Goal: Information Seeking & Learning: Find specific fact

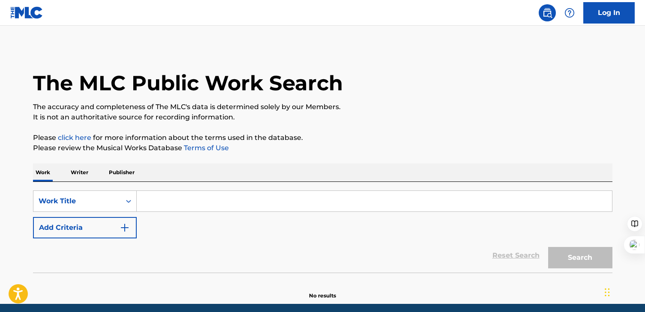
click at [167, 199] on input "Search Form" at bounding box center [374, 201] width 475 height 21
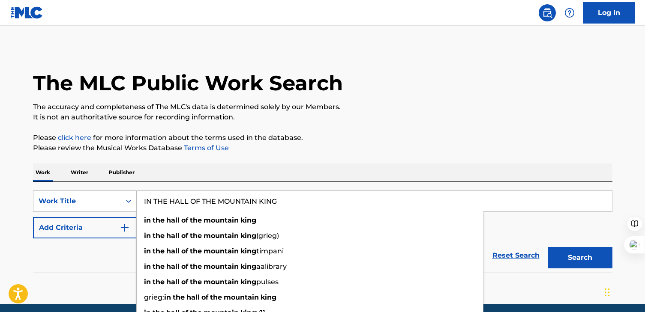
type input "IN THE HALL OF THE MOUNTAIN KING"
click at [548, 247] on button "Search" at bounding box center [580, 257] width 64 height 21
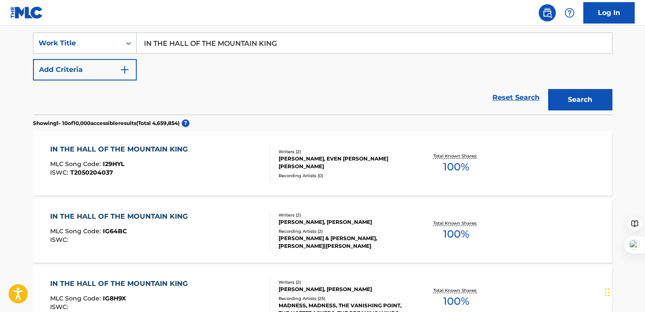
scroll to position [159, 0]
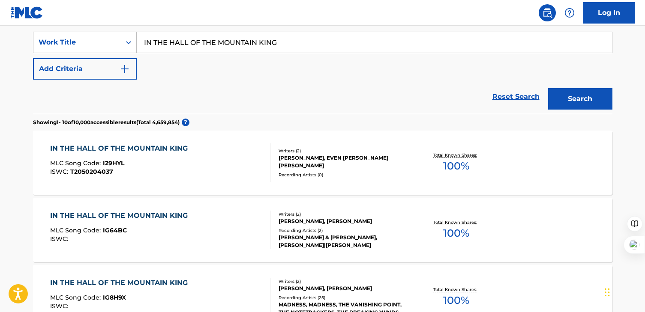
click at [252, 142] on div "IN THE HALL OF THE MOUNTAIN KING MLC Song Code : I29HYL ISWC : T2050204037 Writ…" at bounding box center [322, 163] width 579 height 64
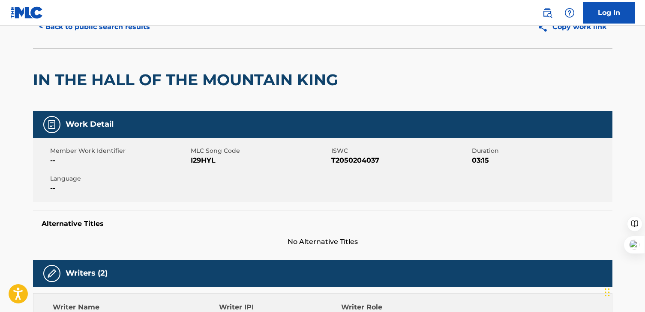
scroll to position [102, 0]
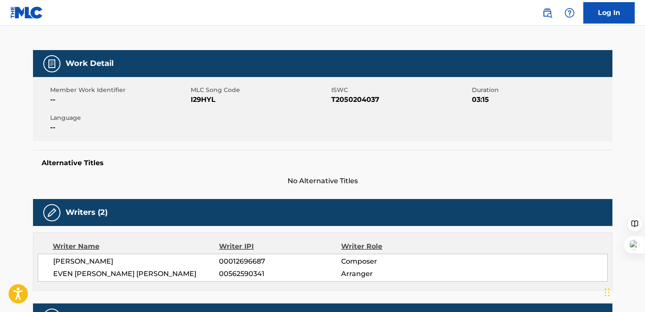
scroll to position [159, 0]
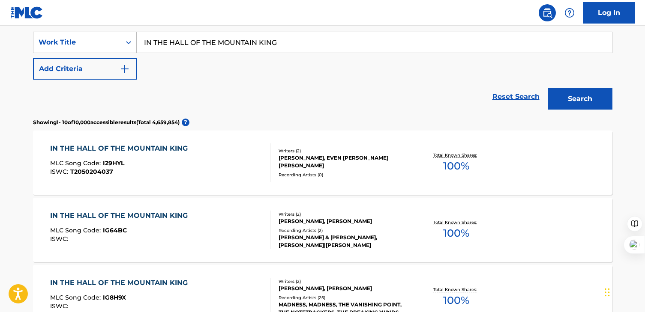
click at [85, 68] on button "Add Criteria" at bounding box center [85, 68] width 104 height 21
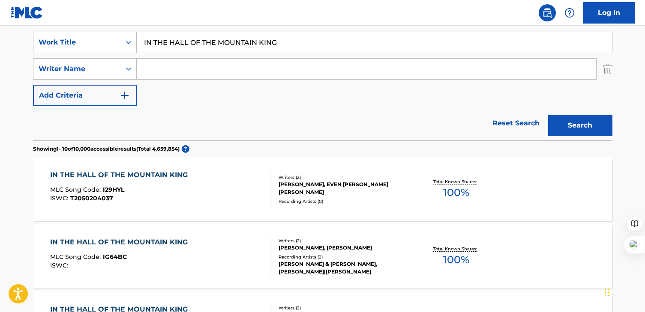
click at [168, 71] on input "Search Form" at bounding box center [366, 69] width 459 height 21
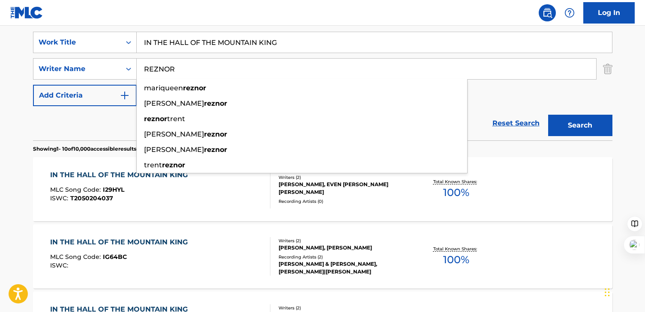
type input "REZNOR"
click at [548, 115] on button "Search" at bounding box center [580, 125] width 64 height 21
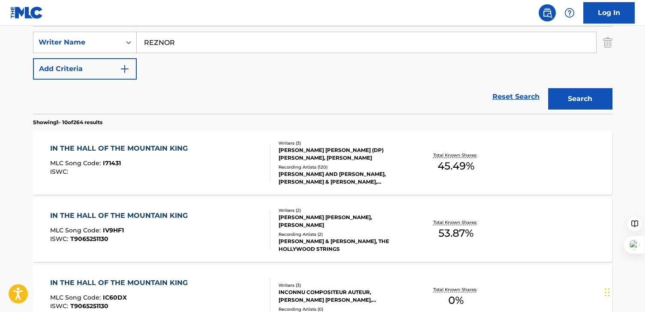
scroll to position [188, 0]
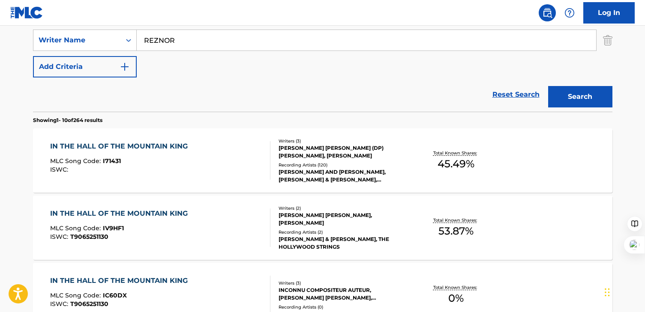
click at [253, 158] on div "IN THE HALL OF THE MOUNTAIN KING MLC Song Code : I71431 ISWC :" at bounding box center [160, 160] width 220 height 39
click at [300, 213] on div "[PERSON_NAME] [PERSON_NAME], [PERSON_NAME]" at bounding box center [343, 219] width 129 height 15
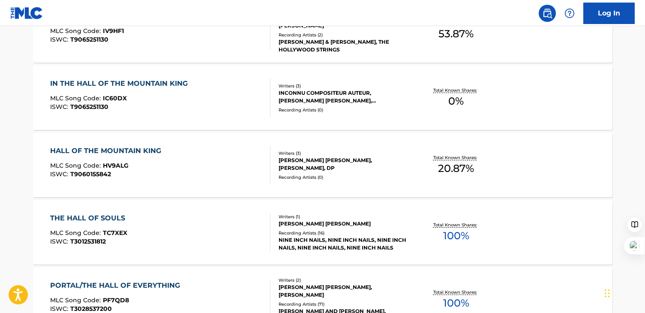
scroll to position [401, 0]
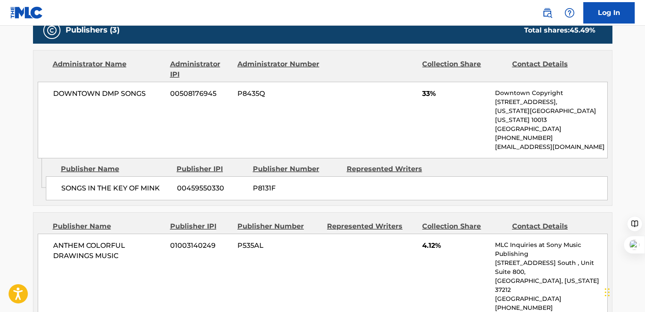
scroll to position [430, 0]
